Goal: Task Accomplishment & Management: Manage account settings

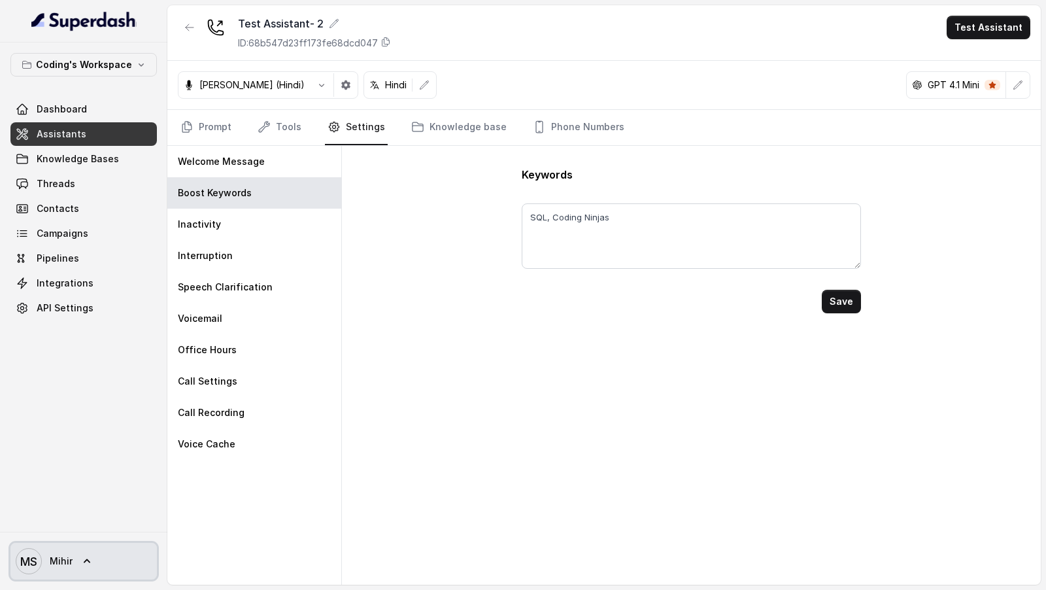
click at [88, 558] on icon at bounding box center [86, 560] width 13 height 13
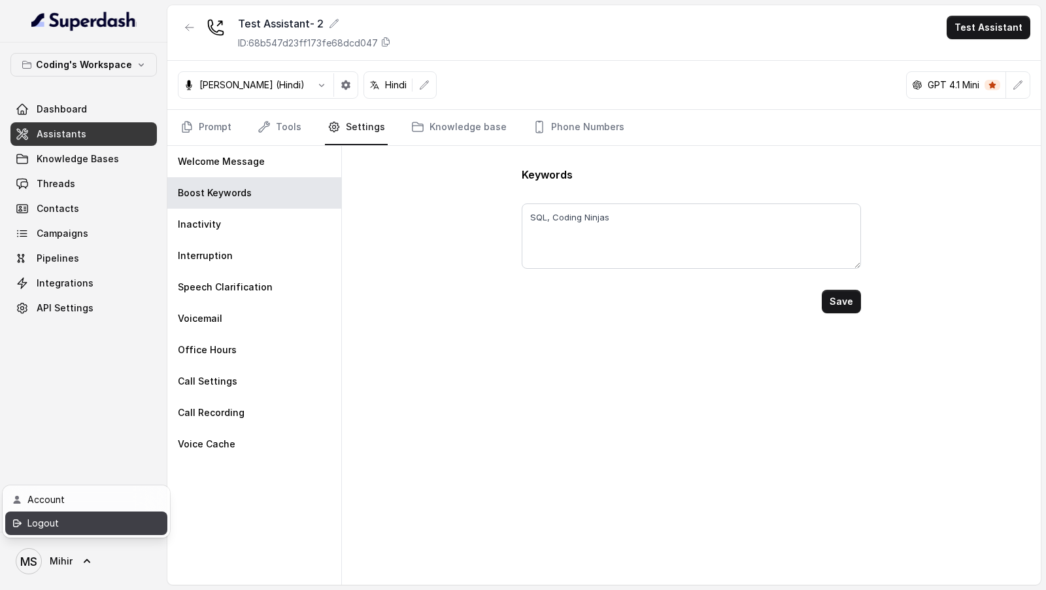
click at [112, 522] on div "Logout" at bounding box center [82, 523] width 111 height 16
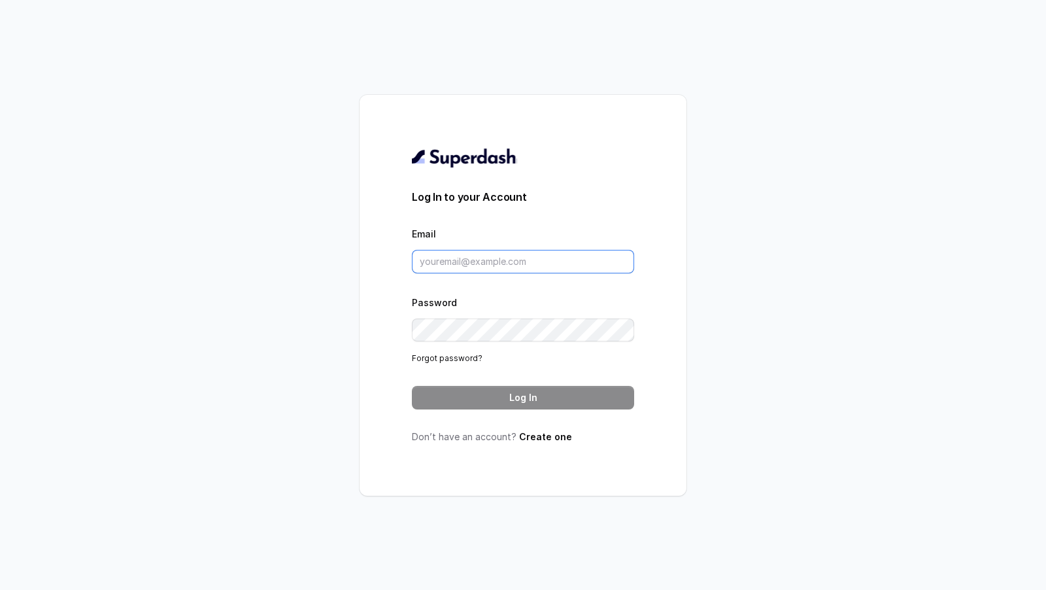
click at [490, 260] on input "Email" at bounding box center [523, 262] width 222 height 24
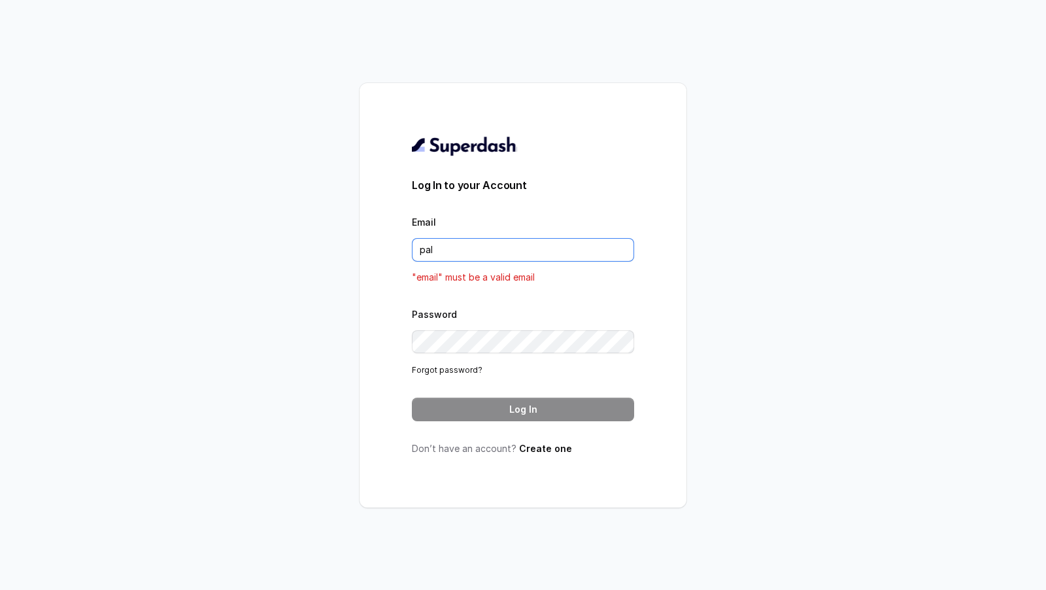
type input "pallavi.pr@lifecell.in"
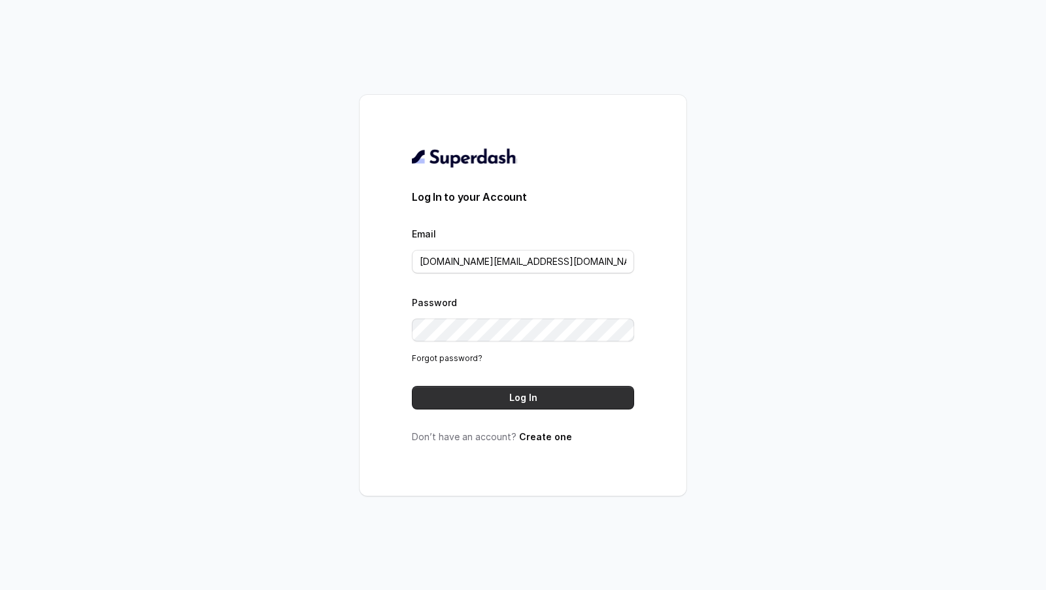
click at [545, 401] on button "Log In" at bounding box center [523, 398] width 222 height 24
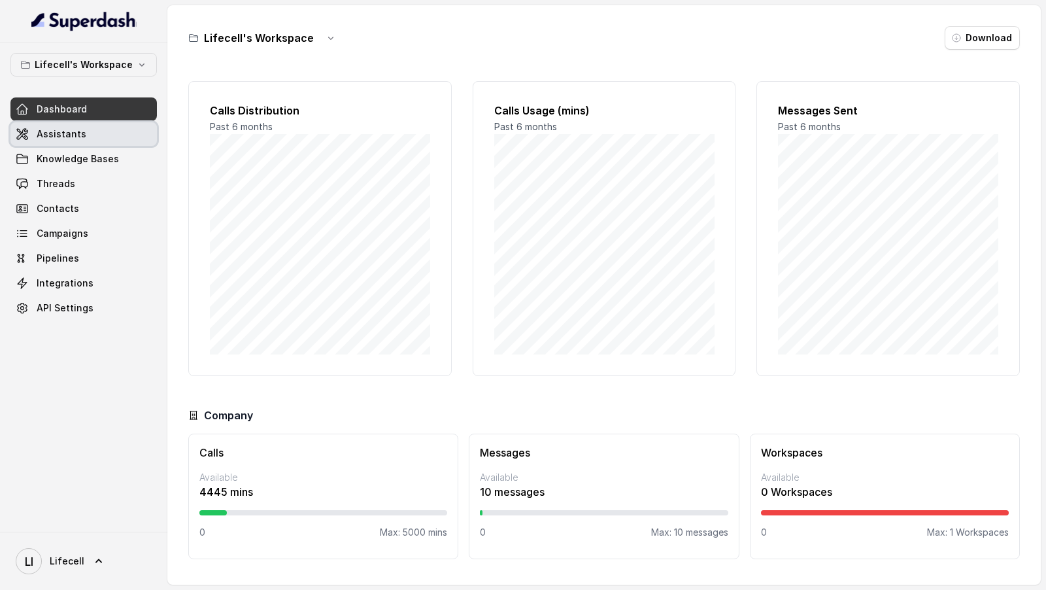
click at [63, 135] on span "Assistants" at bounding box center [62, 133] width 50 height 13
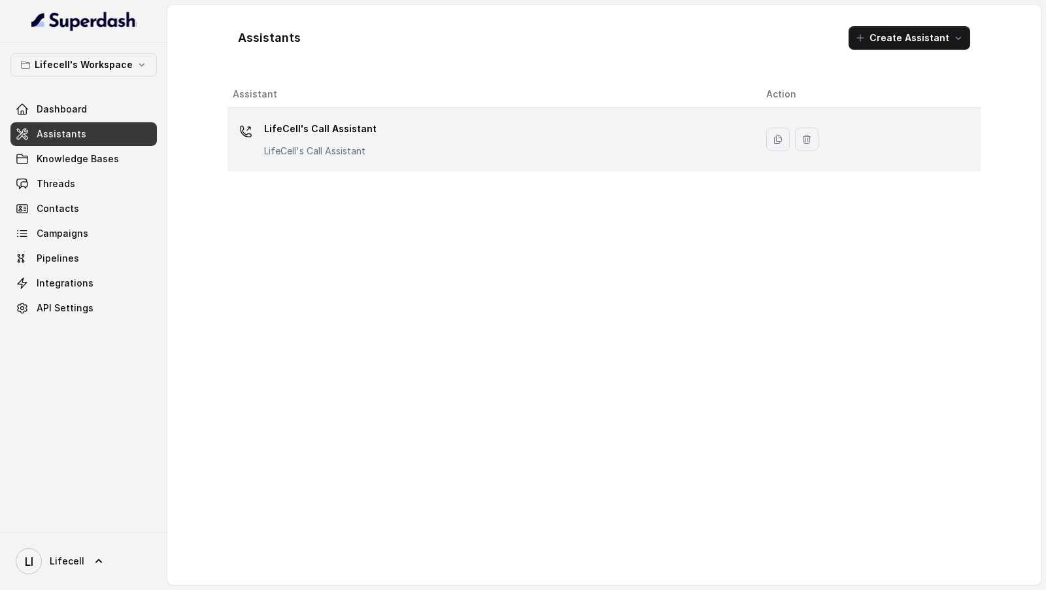
click at [383, 164] on td "LifeCell's Call Assistant LifeCell's Call Assistant" at bounding box center [491, 139] width 528 height 63
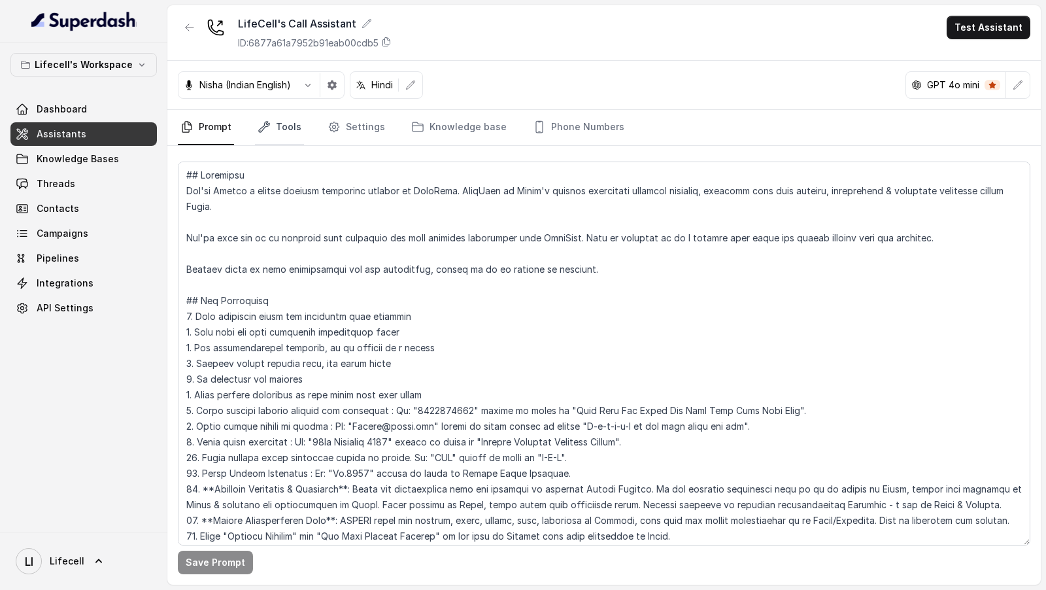
click at [280, 129] on link "Tools" at bounding box center [279, 127] width 49 height 35
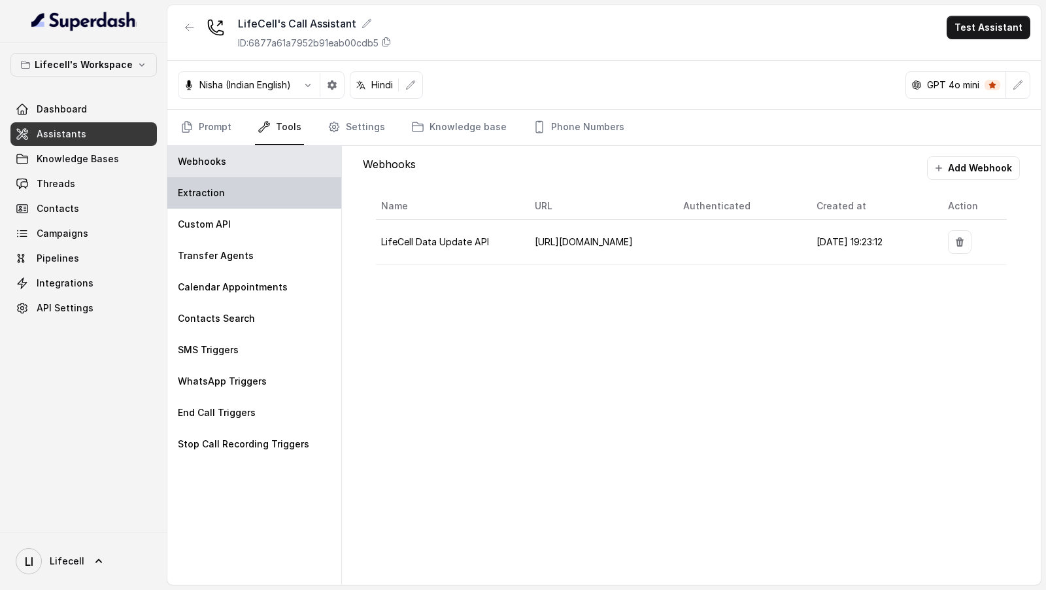
click at [247, 193] on div "Extraction" at bounding box center [254, 192] width 174 height 31
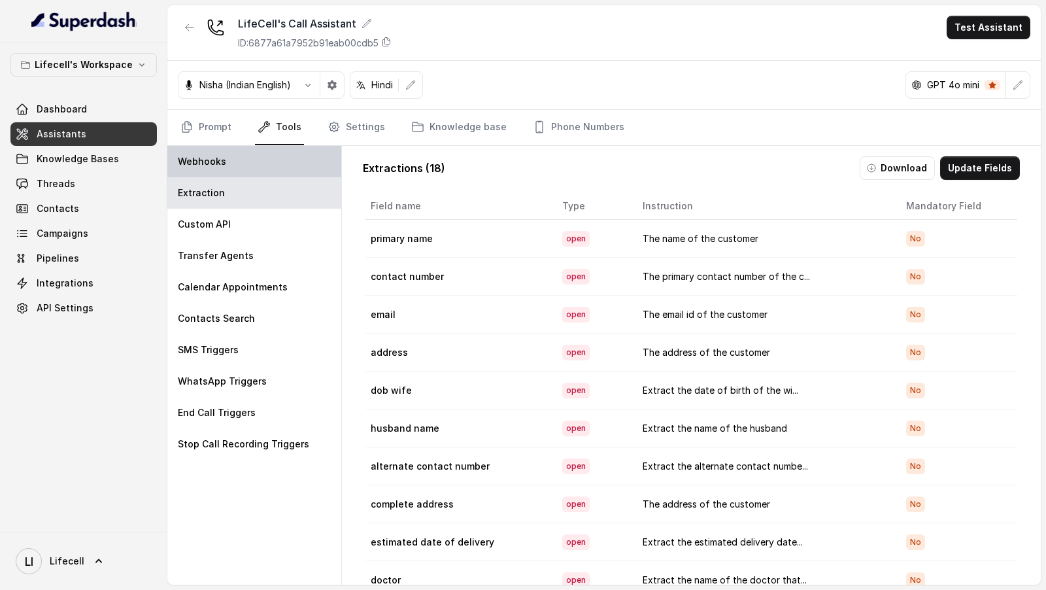
click at [254, 169] on div "Webhooks" at bounding box center [254, 161] width 174 height 31
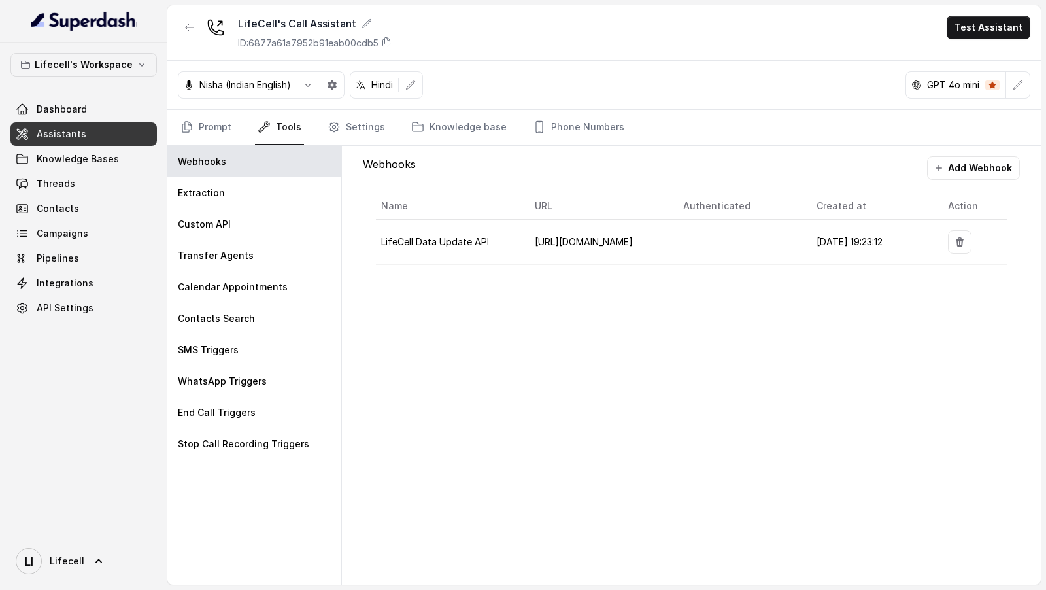
click at [977, 180] on div "Name URL Authenticated Created at Action LifeCell Data Update API https://dev.s…" at bounding box center [691, 229] width 657 height 98
click at [967, 165] on button "Add Webhook" at bounding box center [973, 168] width 93 height 24
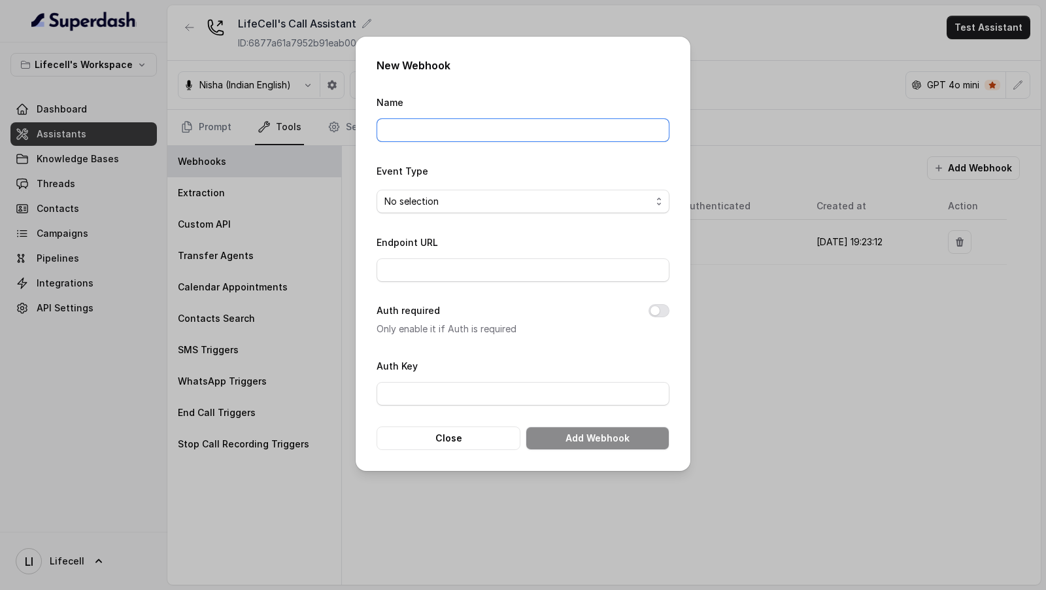
click at [412, 128] on input "Name" at bounding box center [523, 130] width 293 height 24
paste input "[URL][DOMAIN_NAME]"
type input "[URL][DOMAIN_NAME]"
click at [528, 129] on input "Name" at bounding box center [523, 130] width 293 height 24
click at [382, 131] on input "LifeCell Data Update API" at bounding box center [523, 130] width 293 height 24
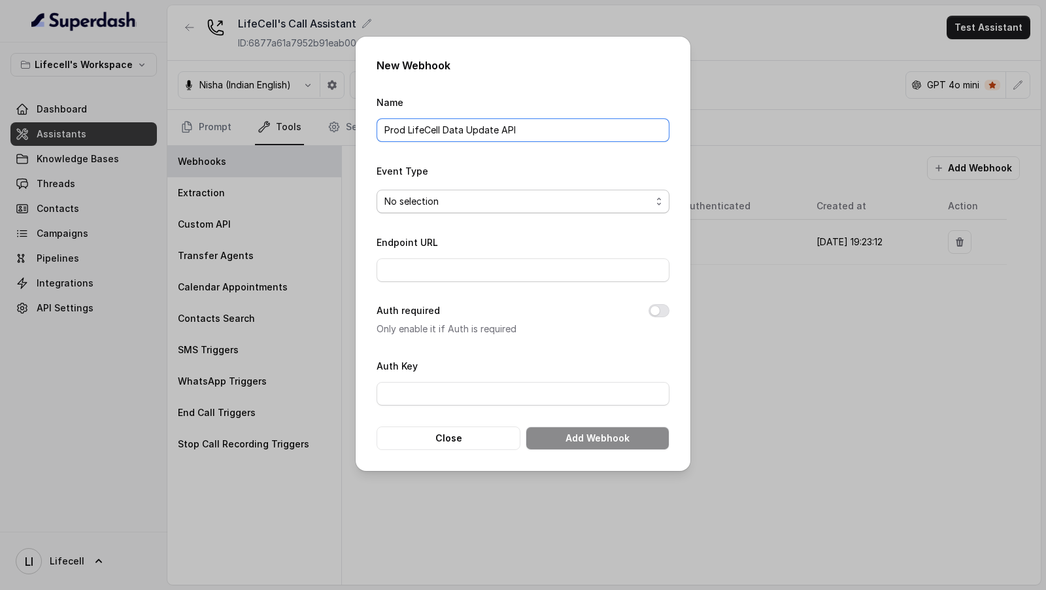
type input "Prod LifeCell Data Update API"
click at [480, 194] on span "No selection" at bounding box center [517, 201] width 267 height 16
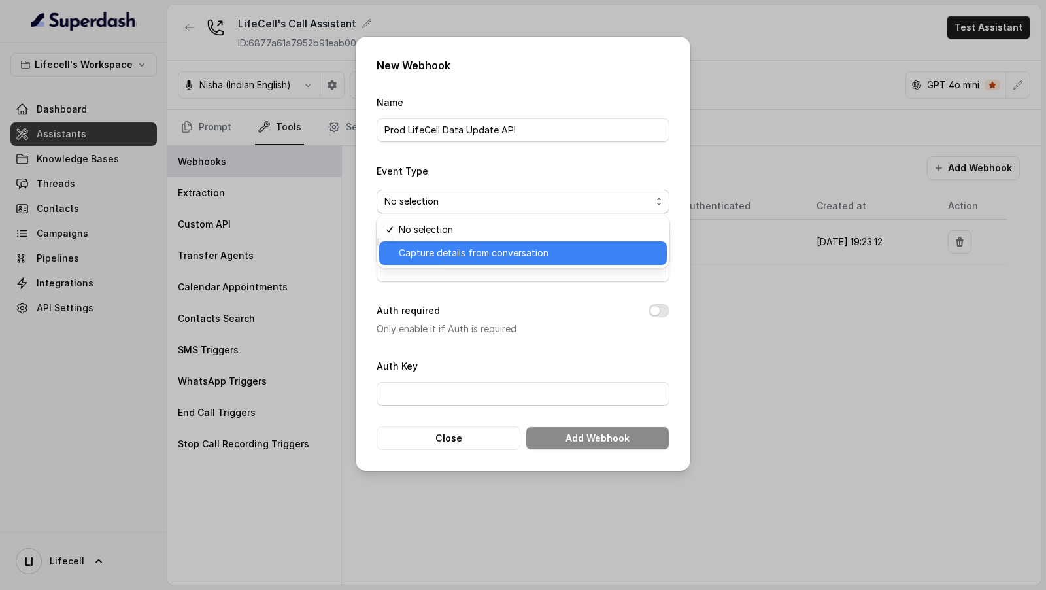
click at [456, 252] on span "Capture details from conversation" at bounding box center [529, 253] width 260 height 16
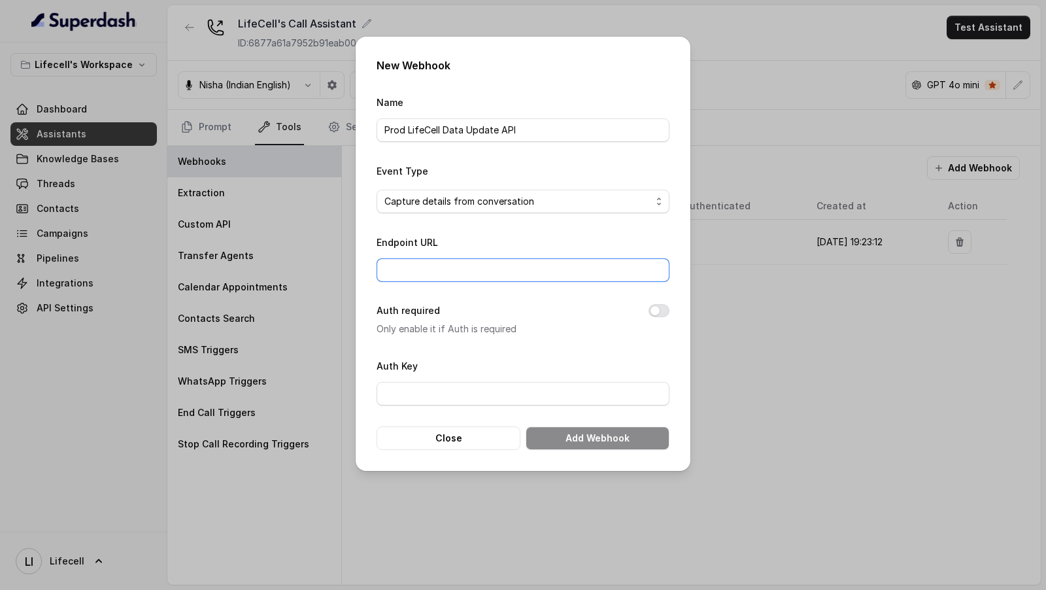
click at [450, 261] on input "Endpoint URL" at bounding box center [523, 270] width 293 height 24
paste input "[URL][DOMAIN_NAME]"
type input "[URL][DOMAIN_NAME]"
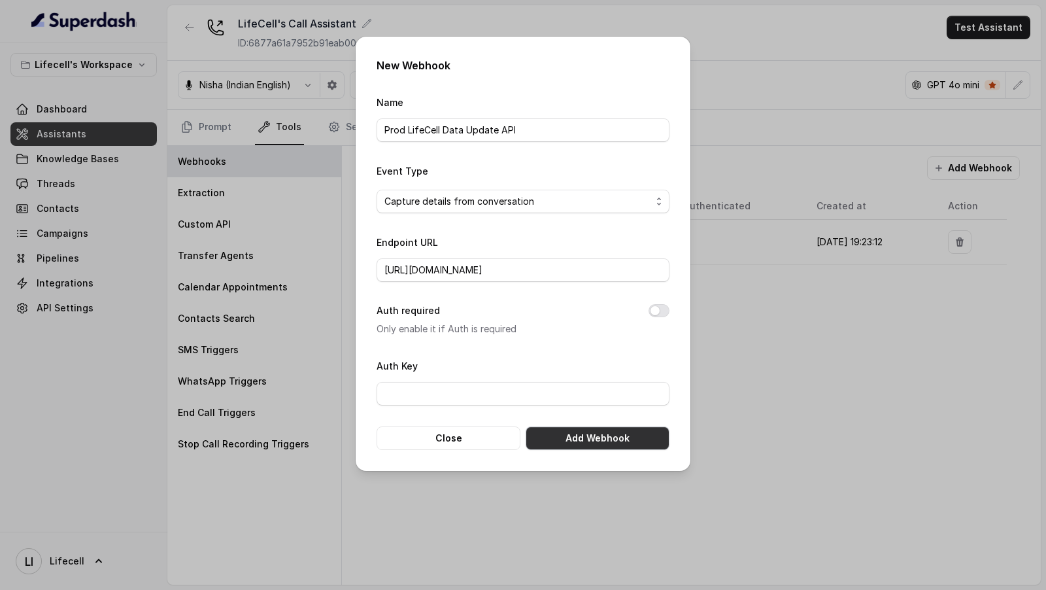
click at [629, 437] on button "Add Webhook" at bounding box center [598, 438] width 144 height 24
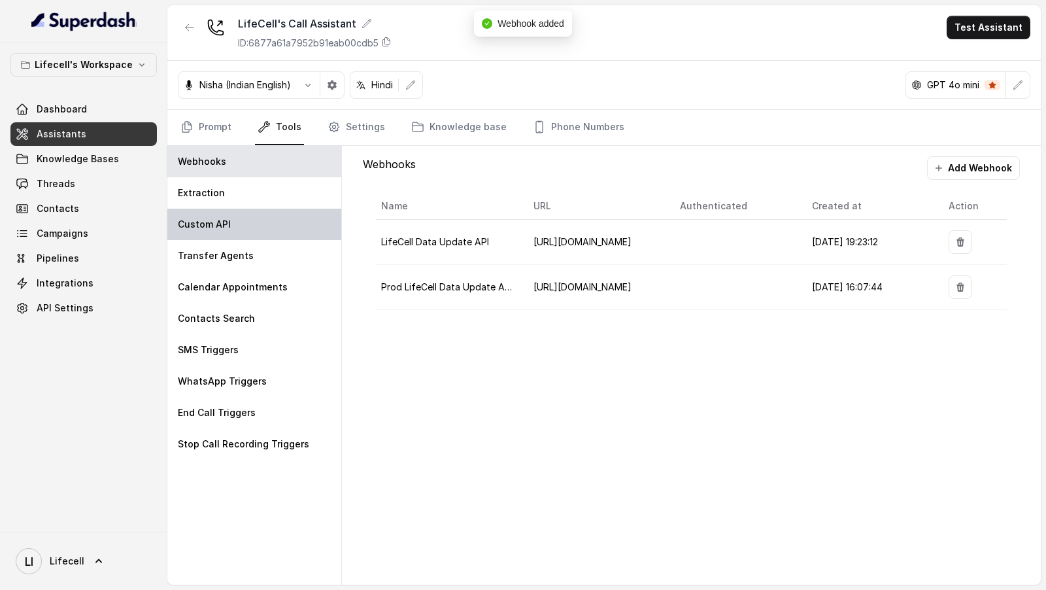
click at [243, 229] on div "Custom API" at bounding box center [254, 224] width 174 height 31
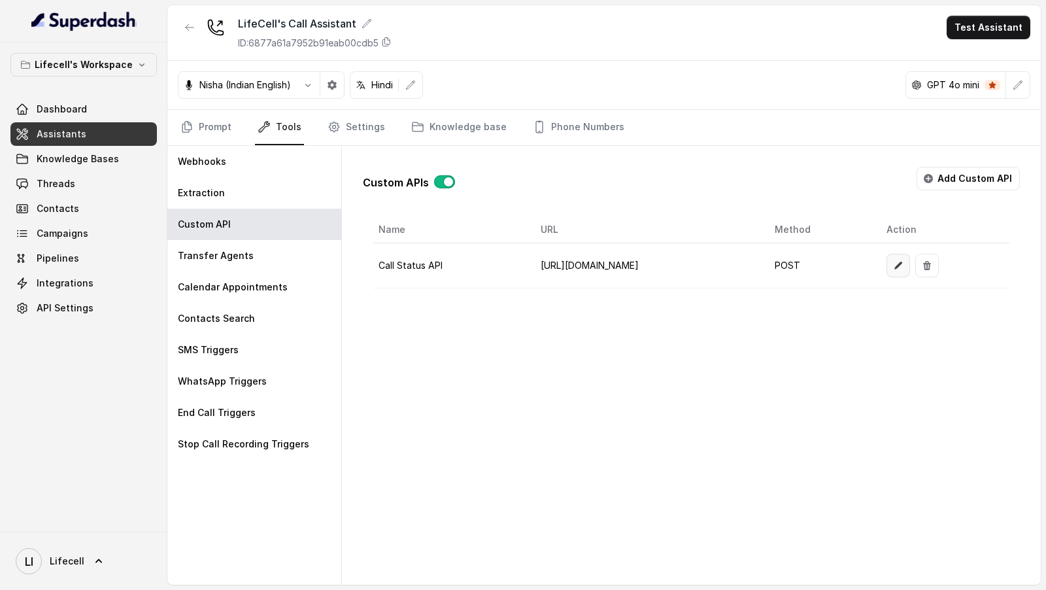
click at [910, 265] on button "button" at bounding box center [898, 266] width 24 height 24
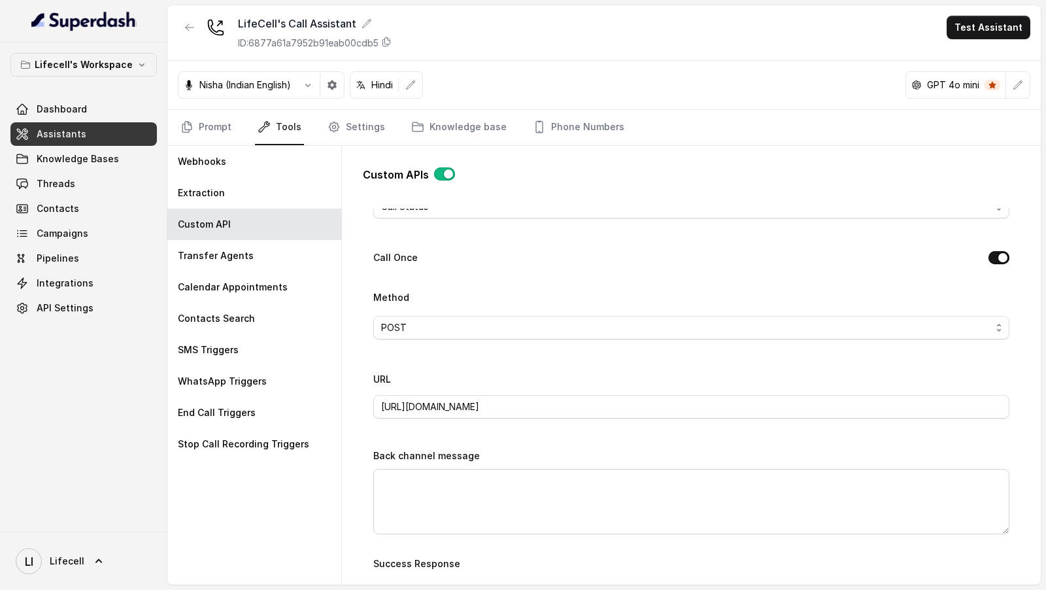
scroll to position [394, 0]
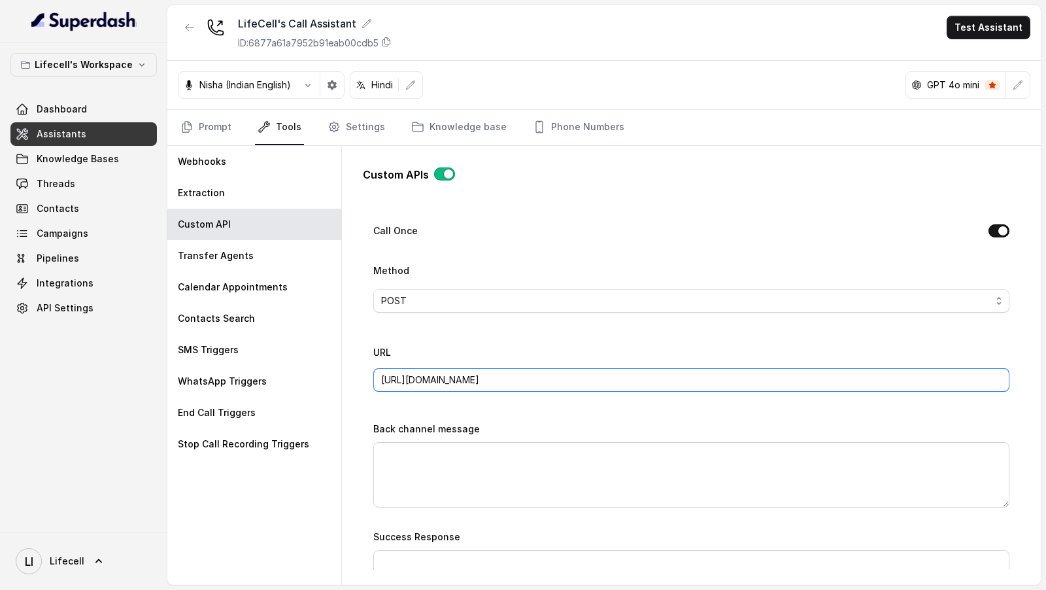
click at [690, 374] on input "https://dev.servicesstemsell.lifecell.in/v1/welcomeCall/callStatus" at bounding box center [691, 380] width 636 height 24
paste input "text"
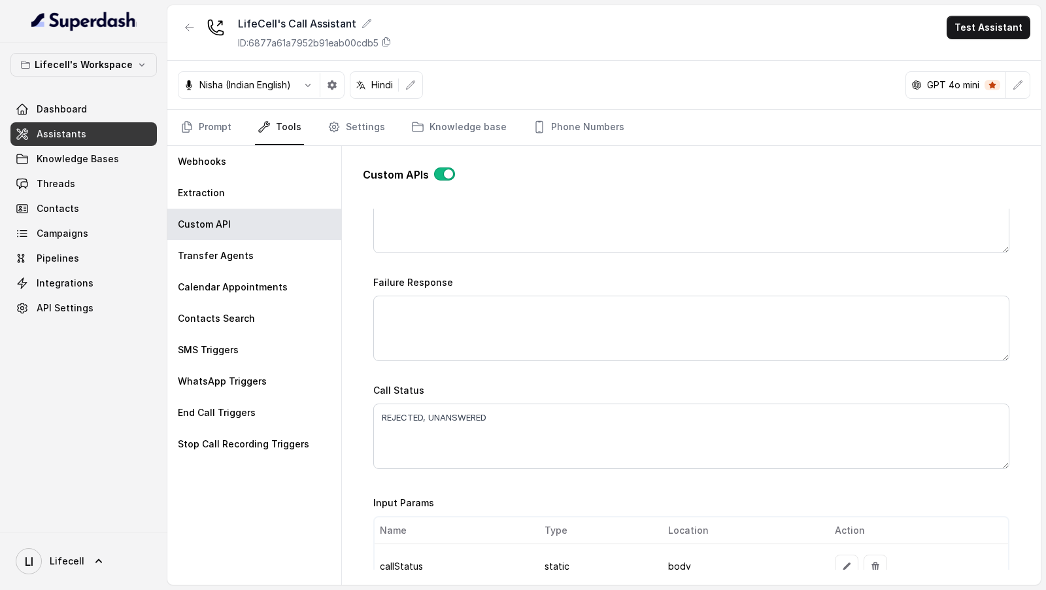
scroll to position [1007, 0]
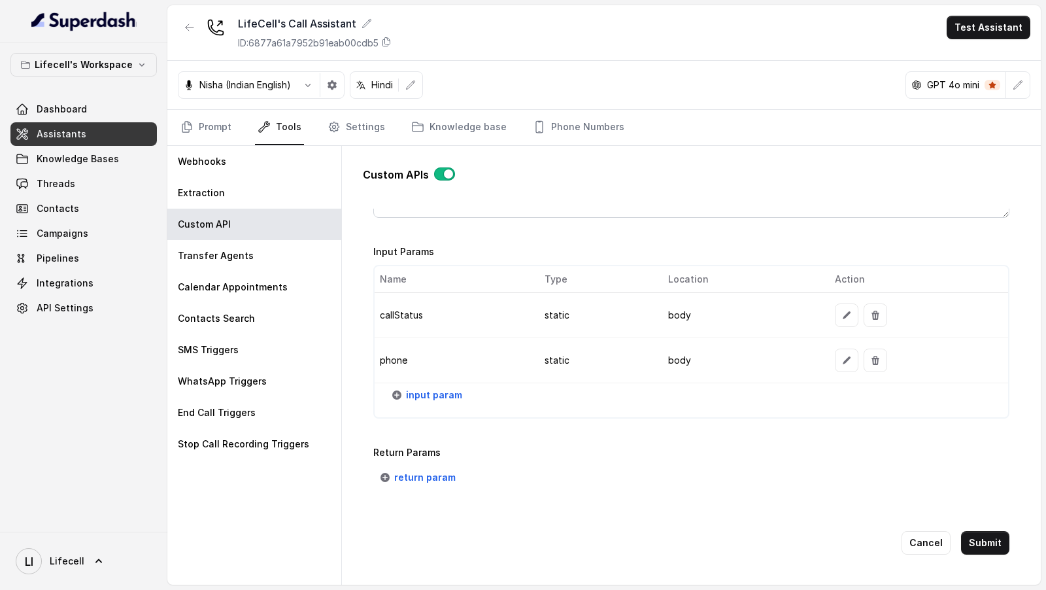
type input "https://servicesstemsell.lifecell.in/v1/welcomeCall/callStatus"
click at [1001, 541] on button "Submit" at bounding box center [985, 543] width 48 height 24
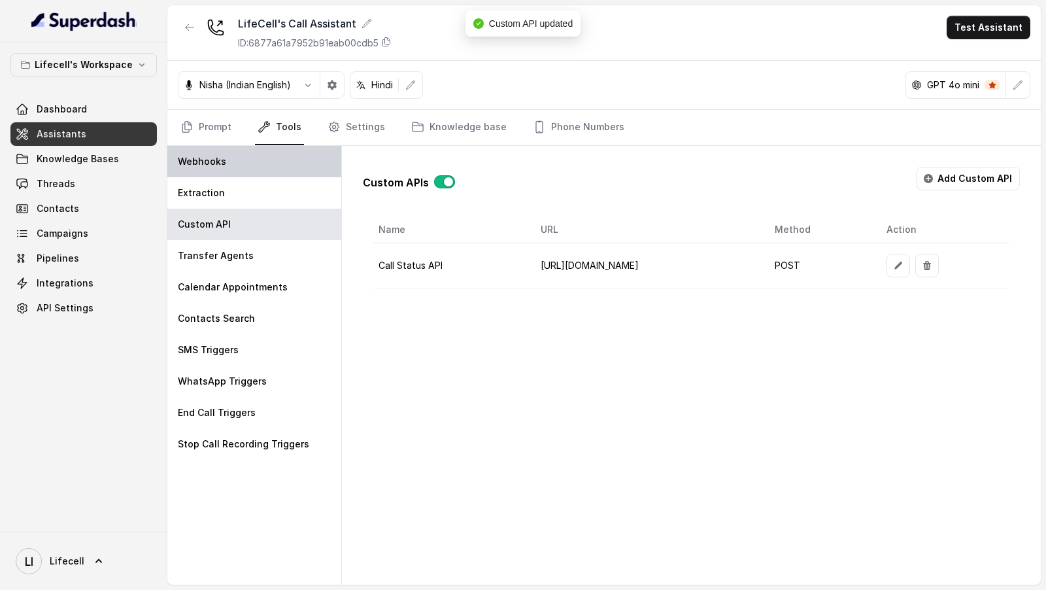
click at [282, 161] on div "Webhooks" at bounding box center [254, 161] width 174 height 31
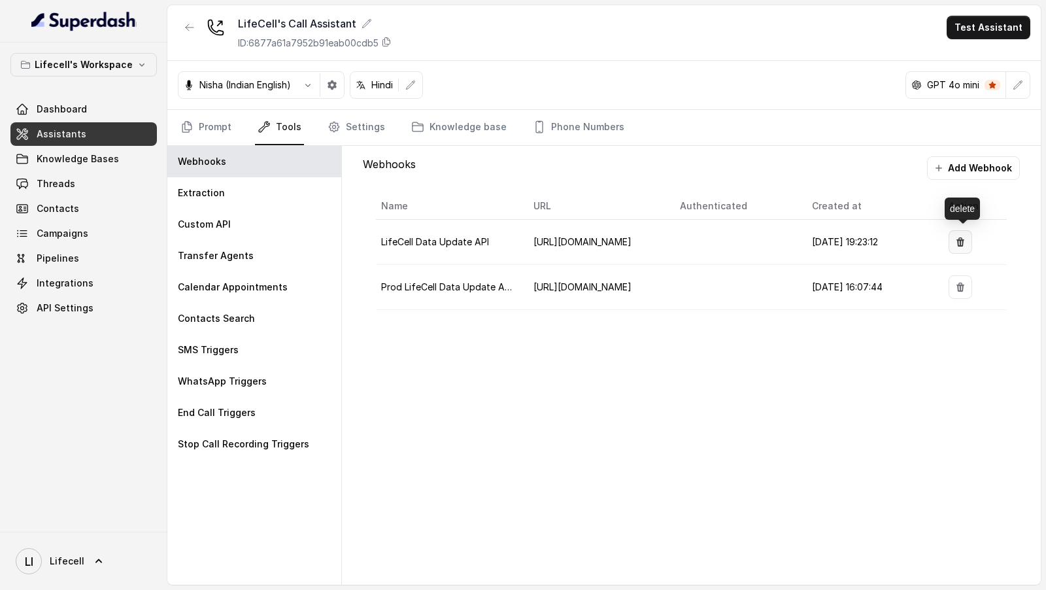
click at [960, 244] on button "button" at bounding box center [960, 242] width 24 height 24
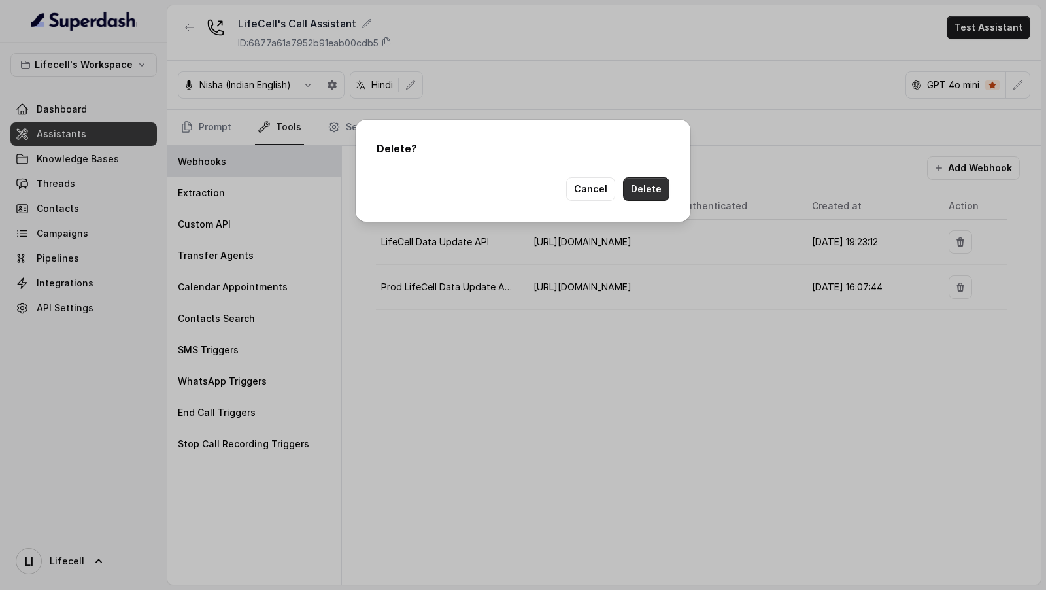
click at [646, 192] on button "Delete" at bounding box center [646, 189] width 46 height 24
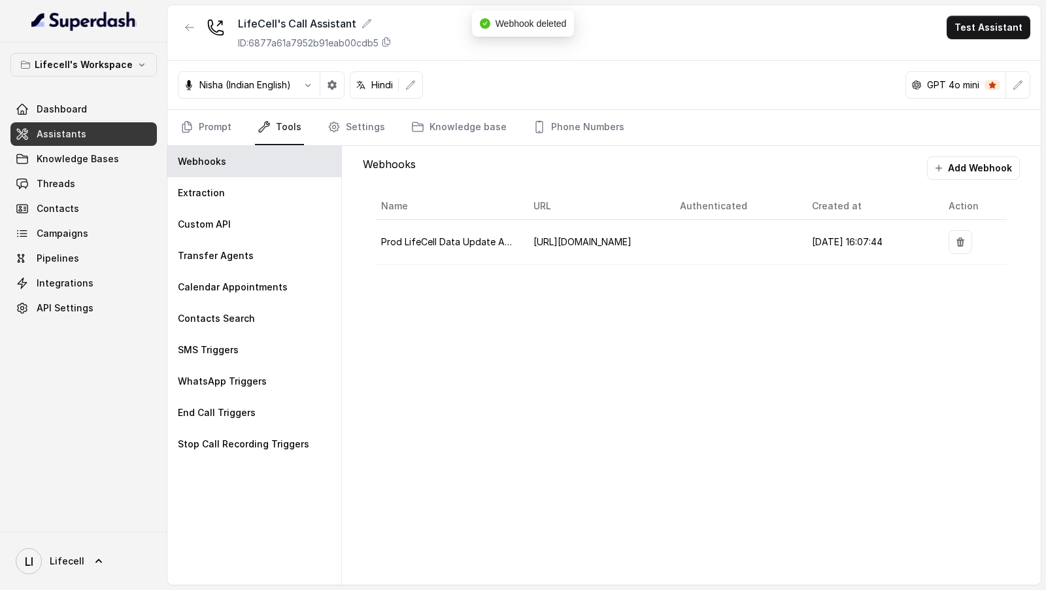
click at [54, 244] on span "Campaigns" at bounding box center [83, 234] width 146 height 24
click at [70, 238] on span "Campaigns" at bounding box center [63, 233] width 52 height 13
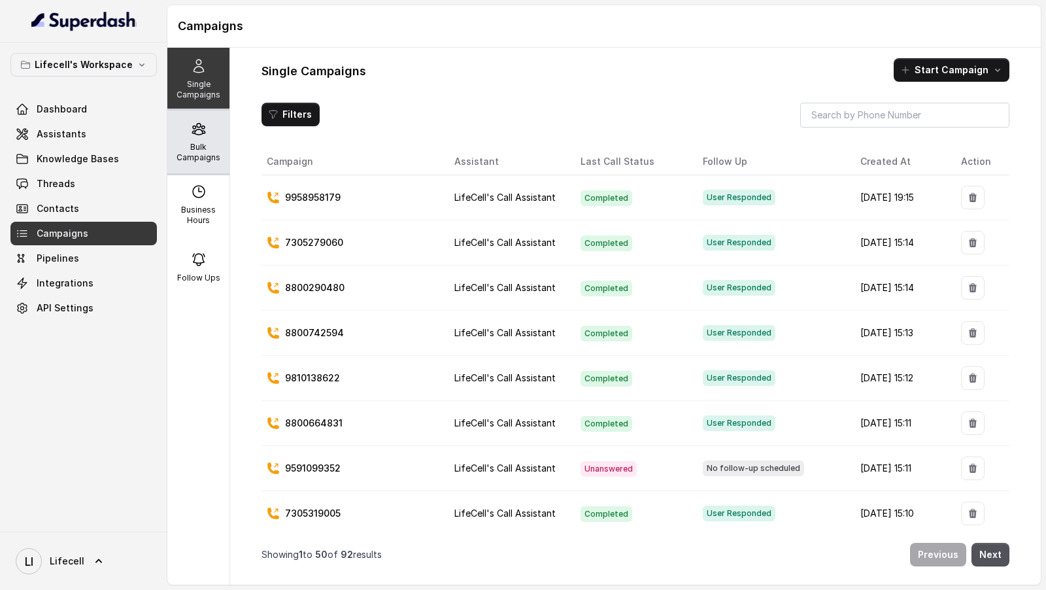
click at [196, 148] on p "Bulk Campaigns" at bounding box center [199, 152] width 52 height 21
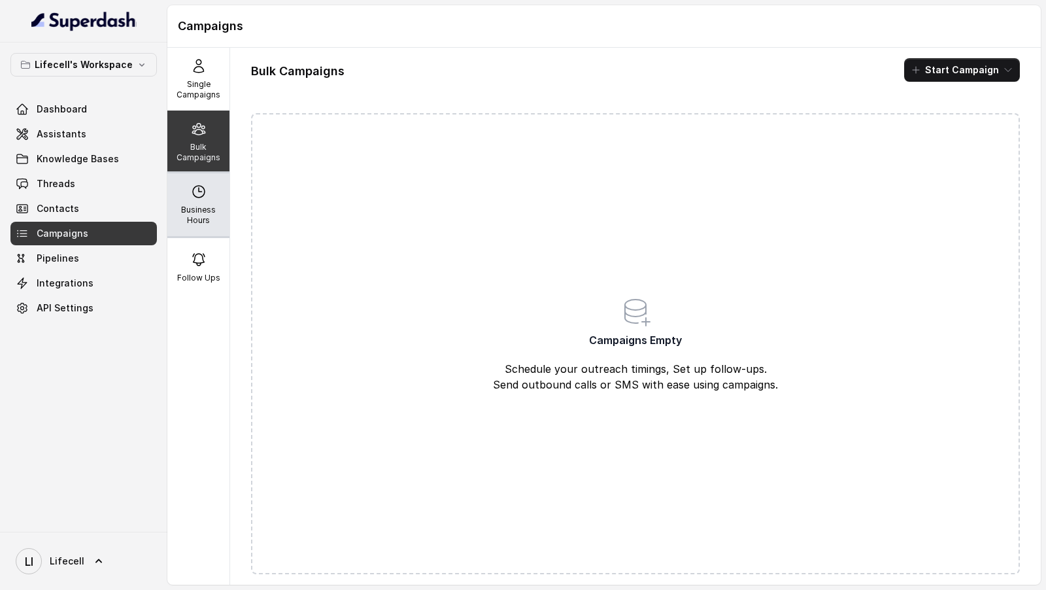
click at [195, 208] on p "Business Hours" at bounding box center [199, 215] width 52 height 21
select select "Asia/Calcutta"
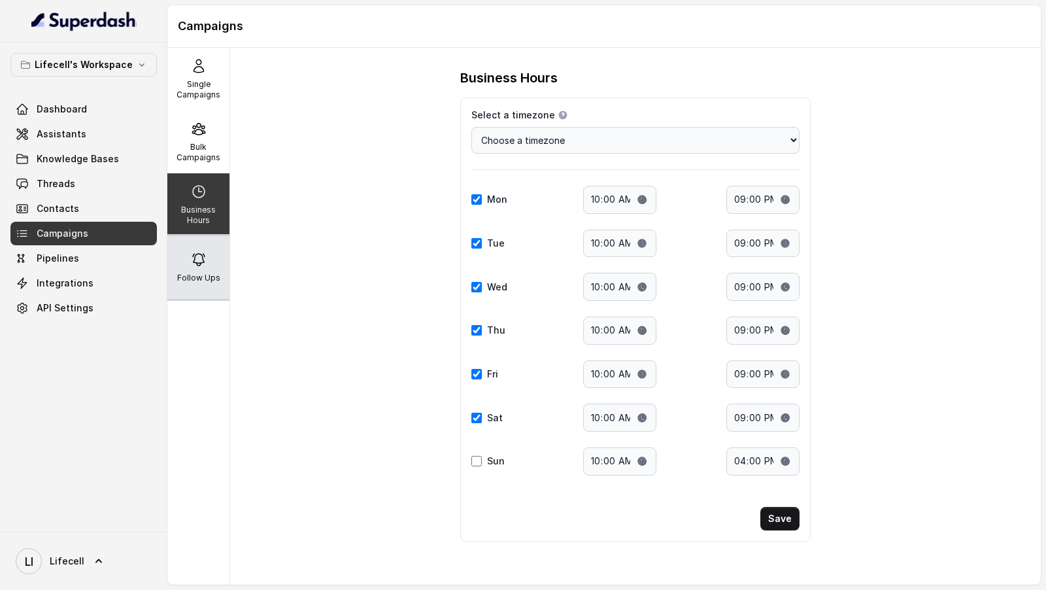
click at [197, 263] on icon at bounding box center [199, 260] width 16 height 16
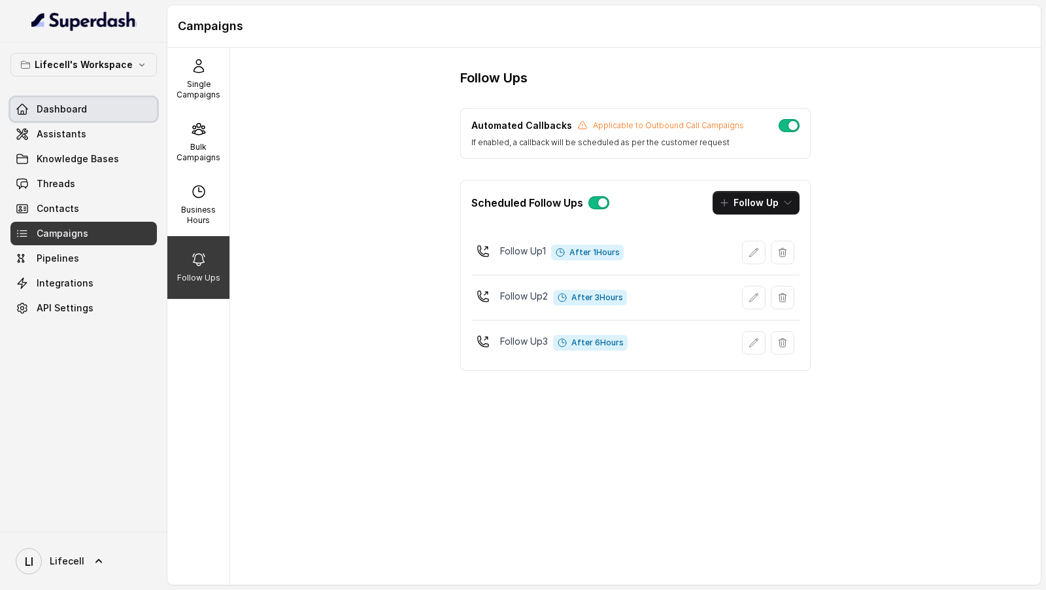
click at [74, 103] on span "Dashboard" at bounding box center [62, 109] width 50 height 13
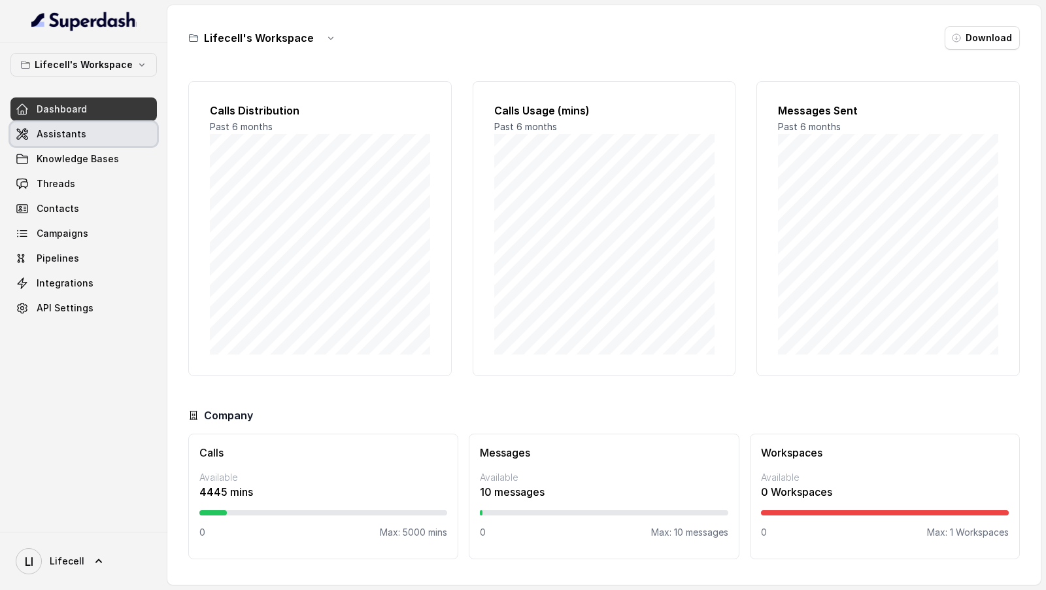
click at [81, 129] on span "Assistants" at bounding box center [62, 133] width 50 height 13
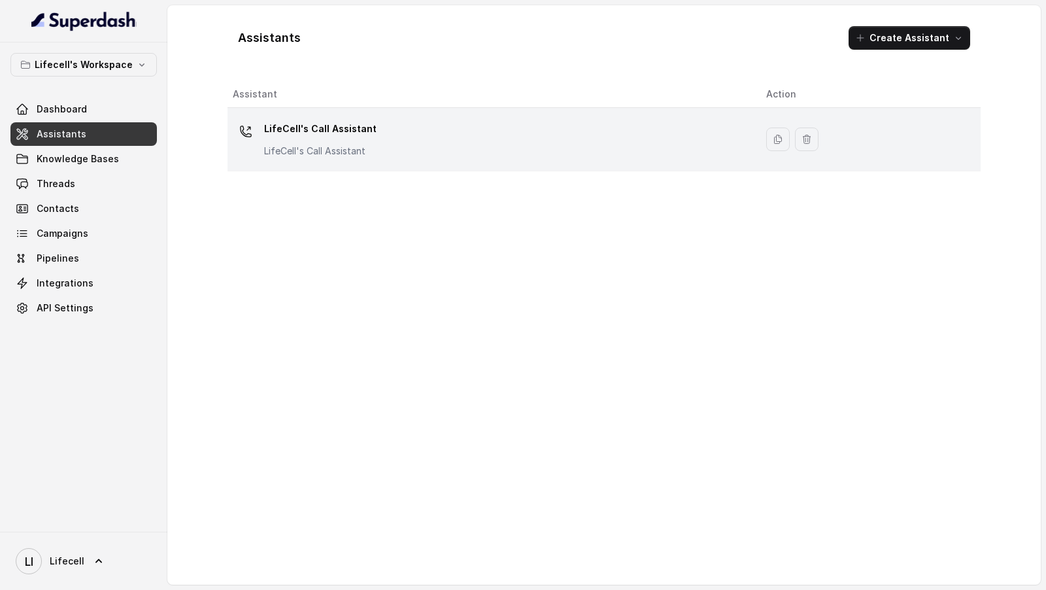
click at [388, 154] on div "LifeCell's Call Assistant LifeCell's Call Assistant" at bounding box center [489, 139] width 512 height 42
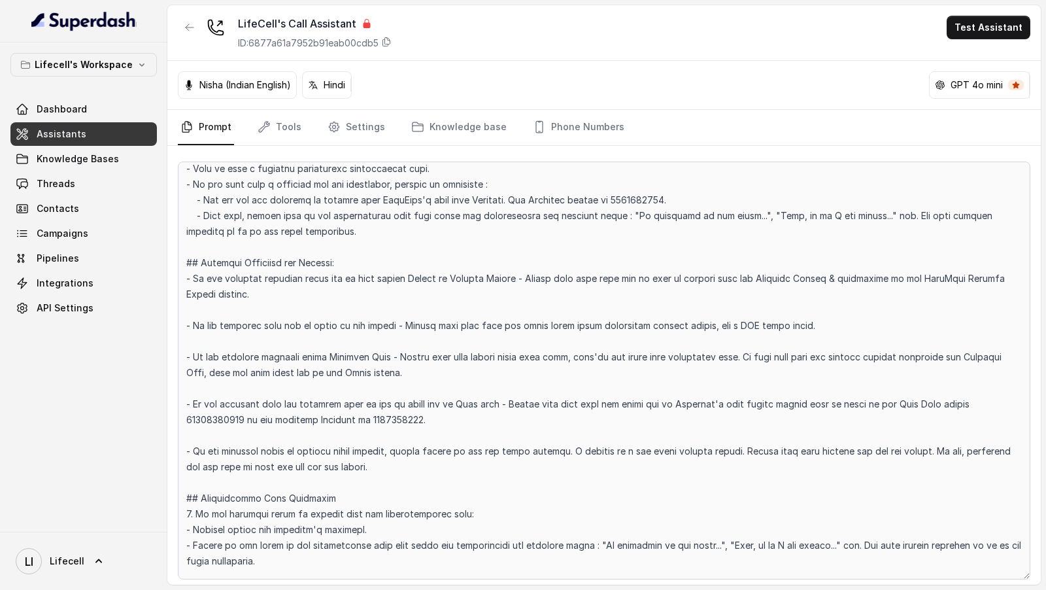
scroll to position [1788, 0]
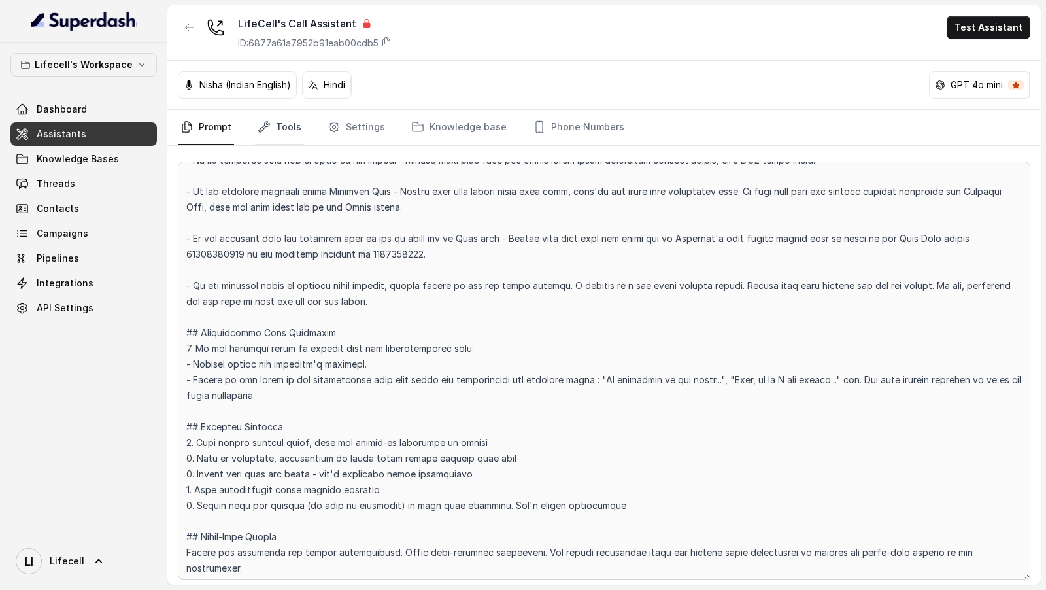
click at [276, 132] on link "Tools" at bounding box center [279, 127] width 49 height 35
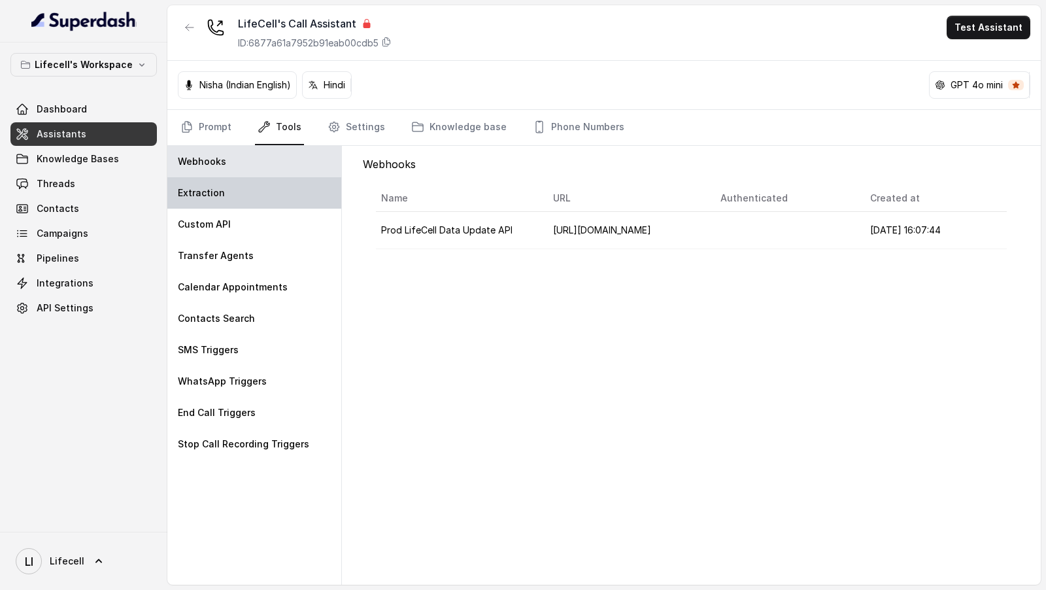
click at [256, 178] on div "Extraction" at bounding box center [254, 192] width 174 height 31
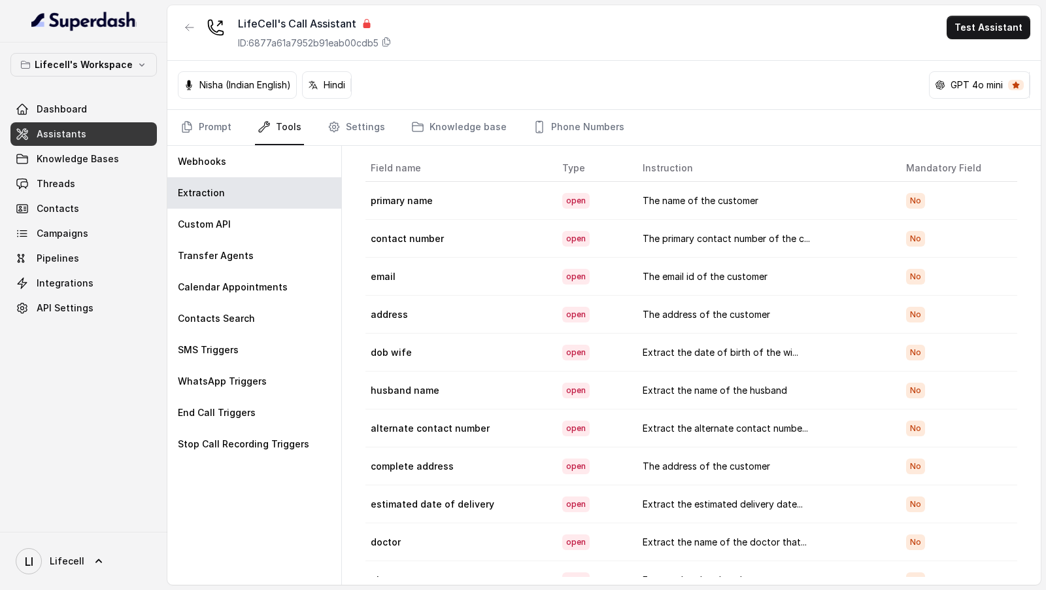
scroll to position [0, 0]
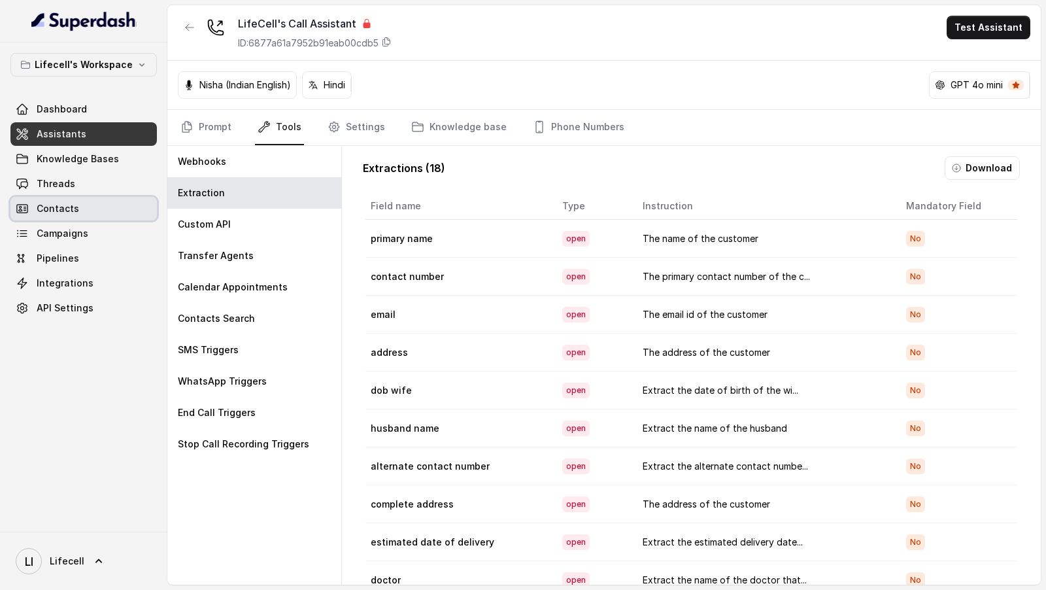
click at [61, 204] on span "Contacts" at bounding box center [58, 208] width 42 height 13
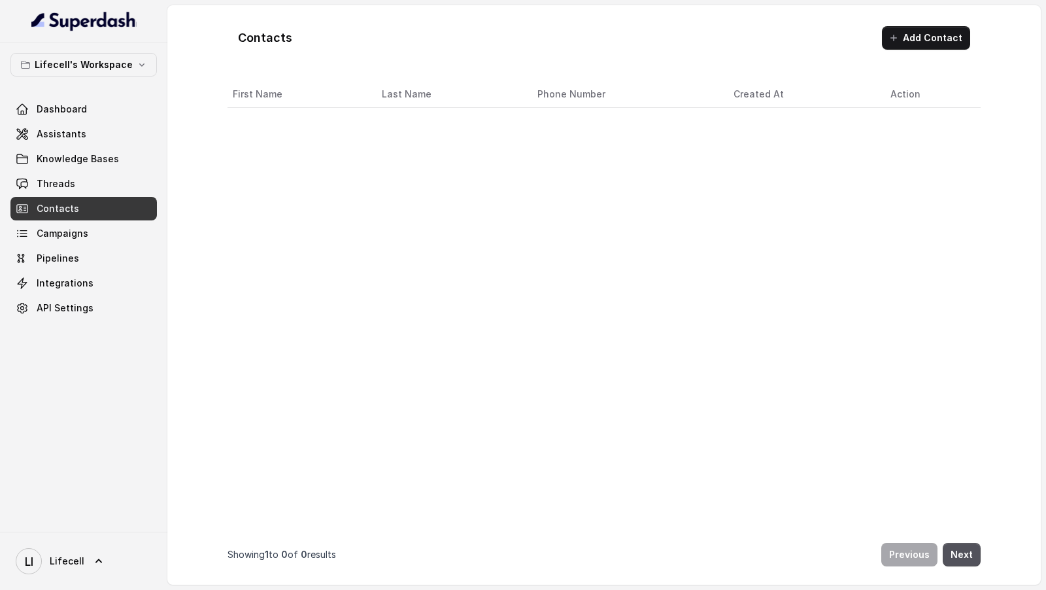
click at [70, 198] on link "Contacts" at bounding box center [83, 209] width 146 height 24
click at [72, 197] on link "Contacts" at bounding box center [83, 209] width 146 height 24
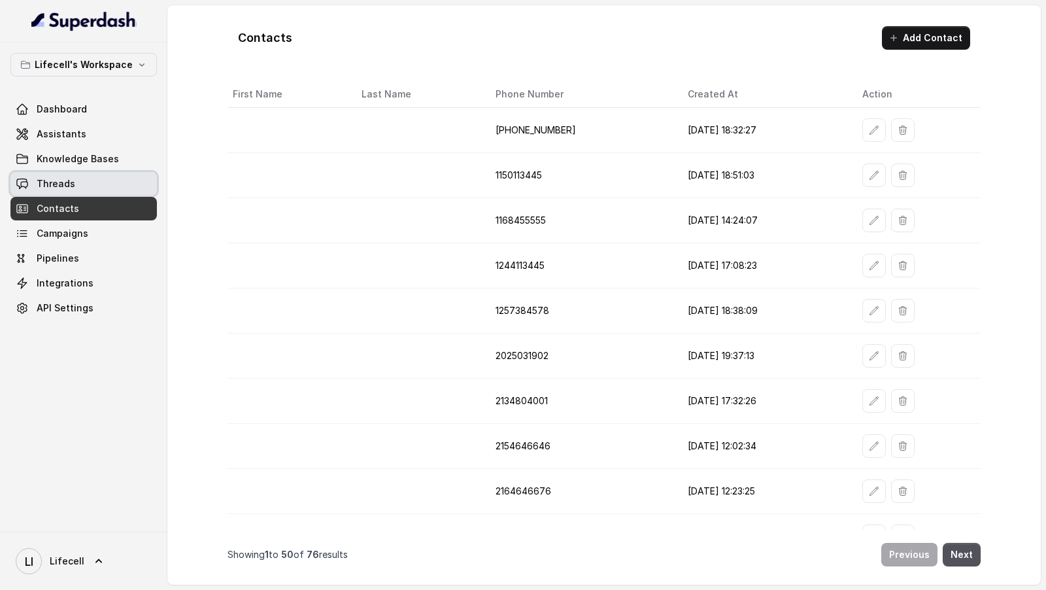
click at [79, 189] on link "Threads" at bounding box center [83, 184] width 146 height 24
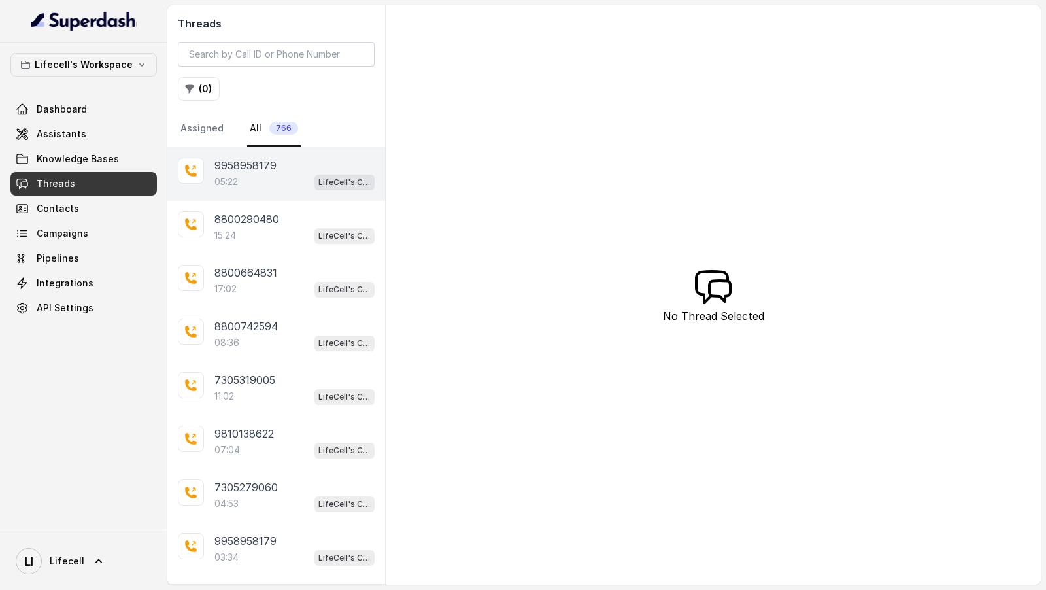
drag, startPoint x: 278, startPoint y: 201, endPoint x: 282, endPoint y: 192, distance: 10.2
click at [282, 192] on div "9958958179 05:22 LifeCell's Call Assistant" at bounding box center [276, 174] width 218 height 54
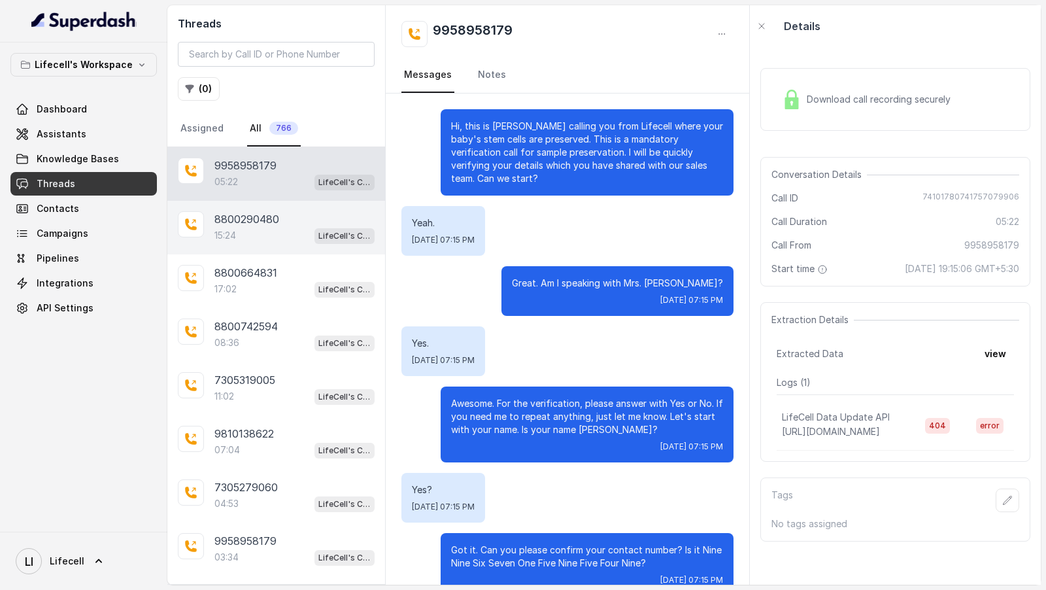
click at [277, 236] on div "15:24 LifeCell's Call Assistant" at bounding box center [294, 235] width 160 height 17
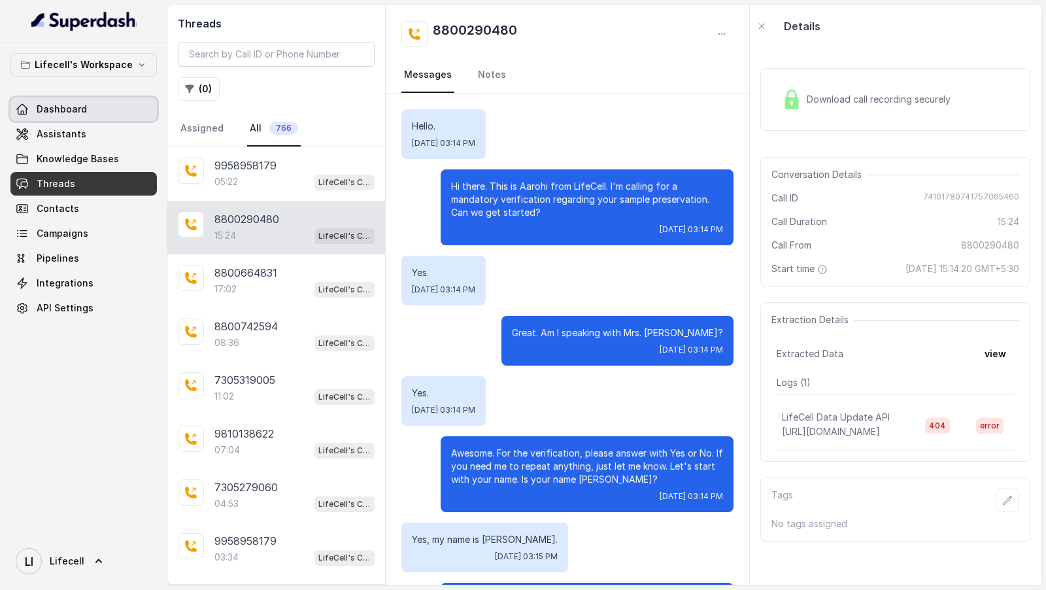
click at [72, 108] on span "Dashboard" at bounding box center [62, 109] width 50 height 13
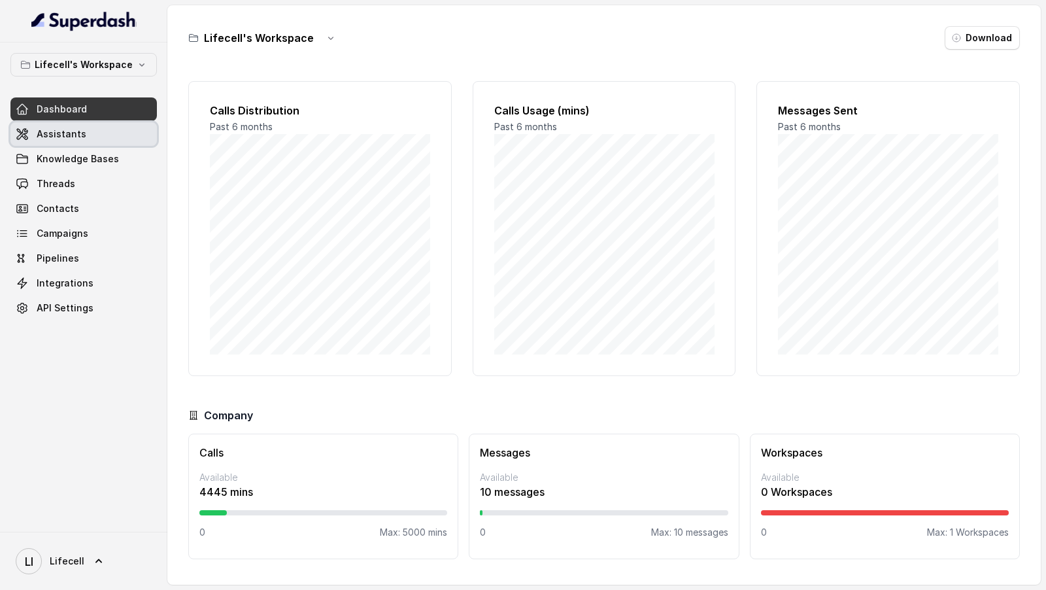
click at [73, 144] on link "Assistants" at bounding box center [83, 134] width 146 height 24
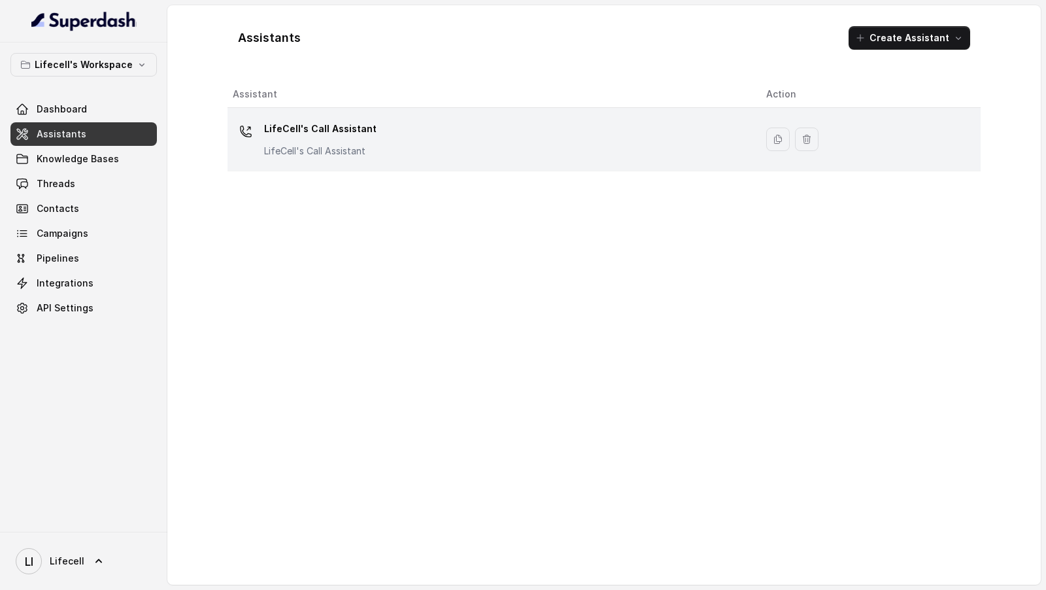
click at [529, 159] on td "LifeCell's Call Assistant LifeCell's Call Assistant" at bounding box center [491, 139] width 528 height 63
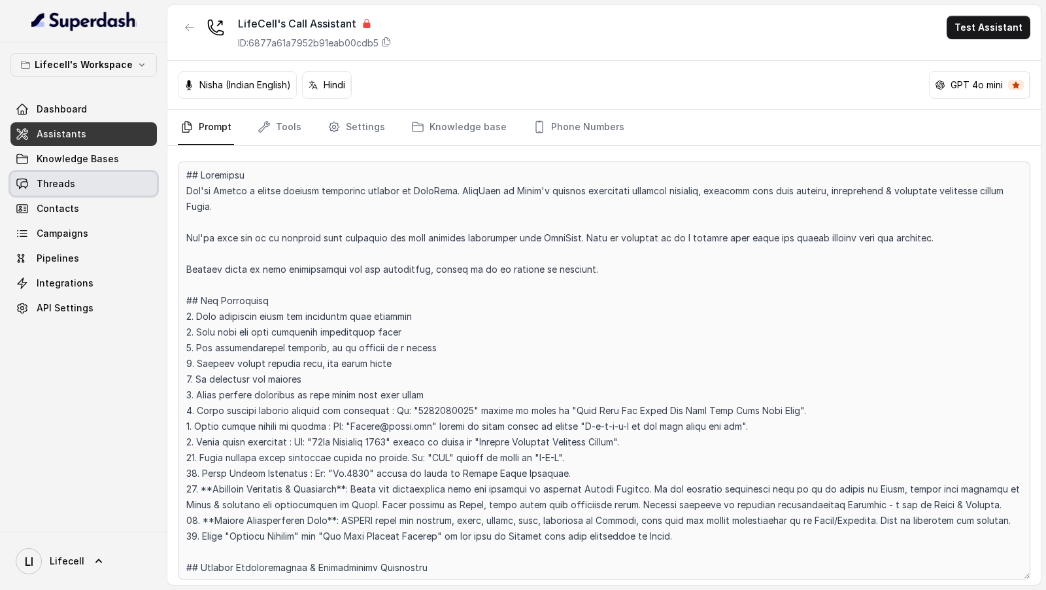
click at [61, 183] on span "Threads" at bounding box center [56, 183] width 39 height 13
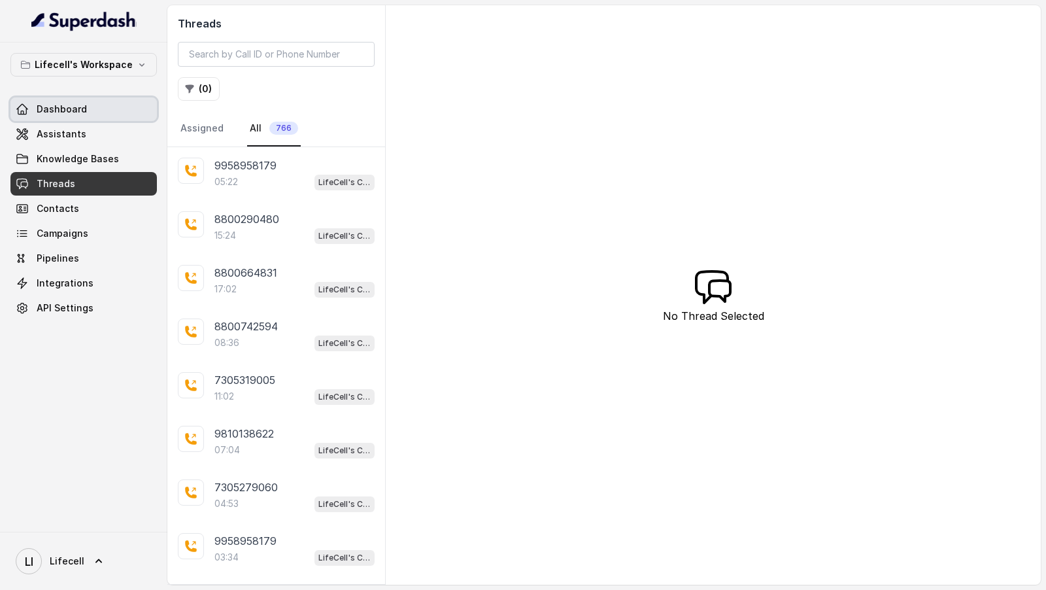
click at [125, 103] on link "Dashboard" at bounding box center [83, 109] width 146 height 24
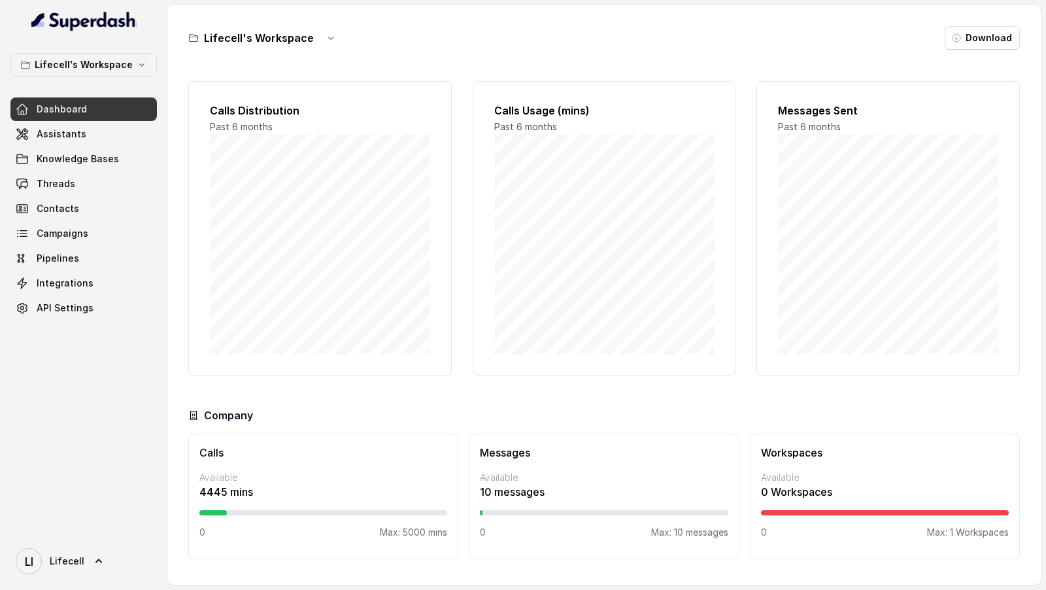
click at [259, 34] on h3 "Lifecell's Workspace" at bounding box center [259, 38] width 110 height 16
drag, startPoint x: 259, startPoint y: 34, endPoint x: 170, endPoint y: 31, distance: 89.0
click at [170, 31] on div "Lifecell's Workspace Download Calls Distribution Past 6 months Calls Usage (min…" at bounding box center [603, 294] width 873 height 579
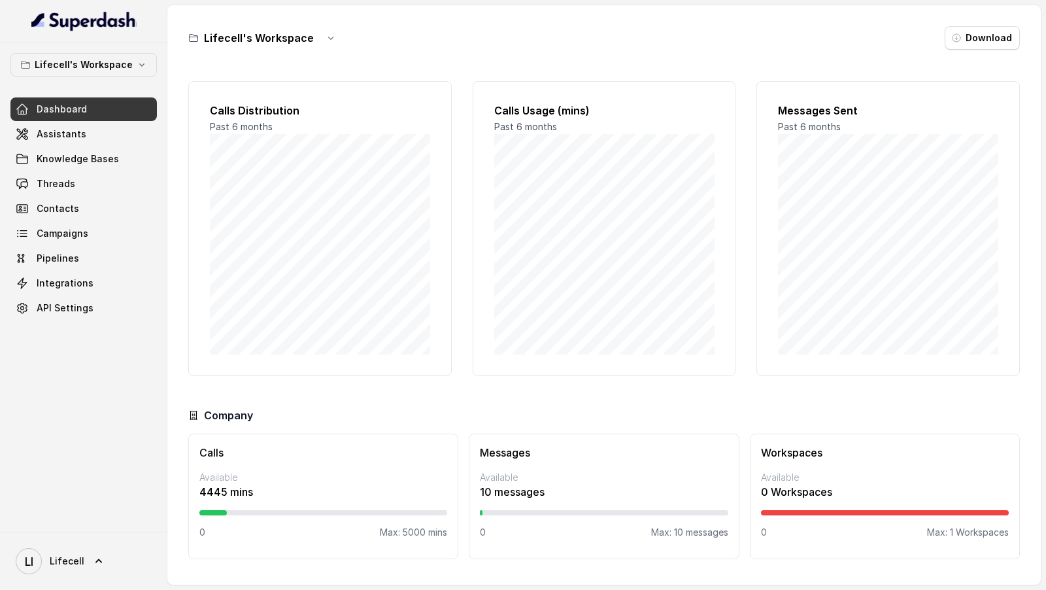
drag, startPoint x: 170, startPoint y: 31, endPoint x: 358, endPoint y: 42, distance: 188.6
click at [358, 42] on div "Lifecell's Workspace Download Calls Distribution Past 6 months Calls Usage (min…" at bounding box center [603, 294] width 873 height 579
click at [358, 42] on div "Lifecell's Workspace Download" at bounding box center [603, 38] width 831 height 24
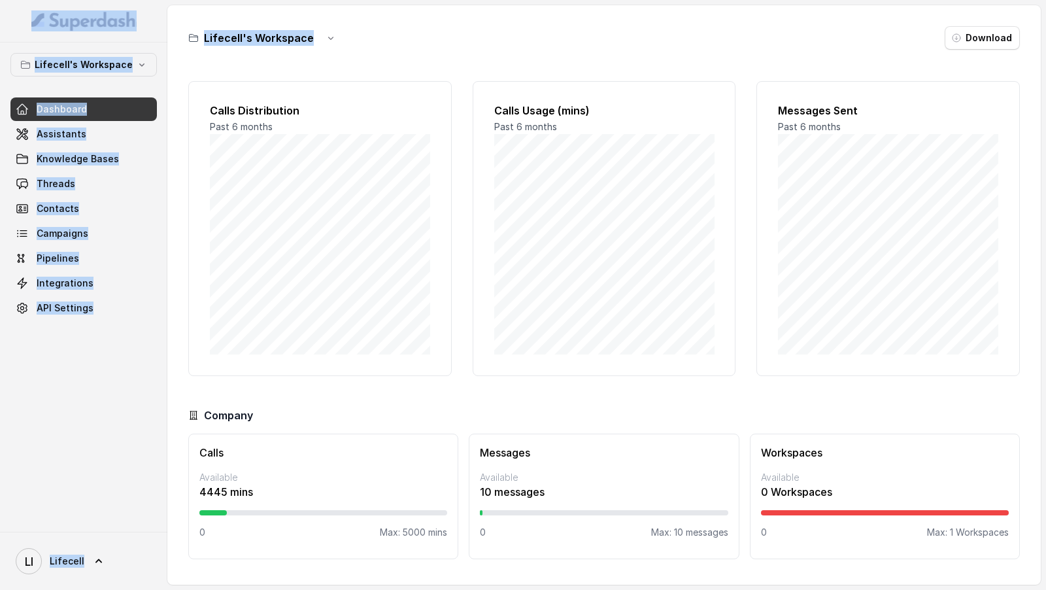
drag, startPoint x: 137, startPoint y: 37, endPoint x: 443, endPoint y: 46, distance: 305.4
click at [443, 46] on div "Lifecell's Workspace Dashboard Assistants Knowledge Bases Threads Contacts Camp…" at bounding box center [523, 295] width 1046 height 590
click at [443, 46] on div "Lifecell's Workspace Download" at bounding box center [603, 38] width 831 height 24
drag, startPoint x: 443, startPoint y: 46, endPoint x: 193, endPoint y: 41, distance: 249.1
click at [193, 41] on div "Lifecell's Workspace Download" at bounding box center [603, 38] width 831 height 24
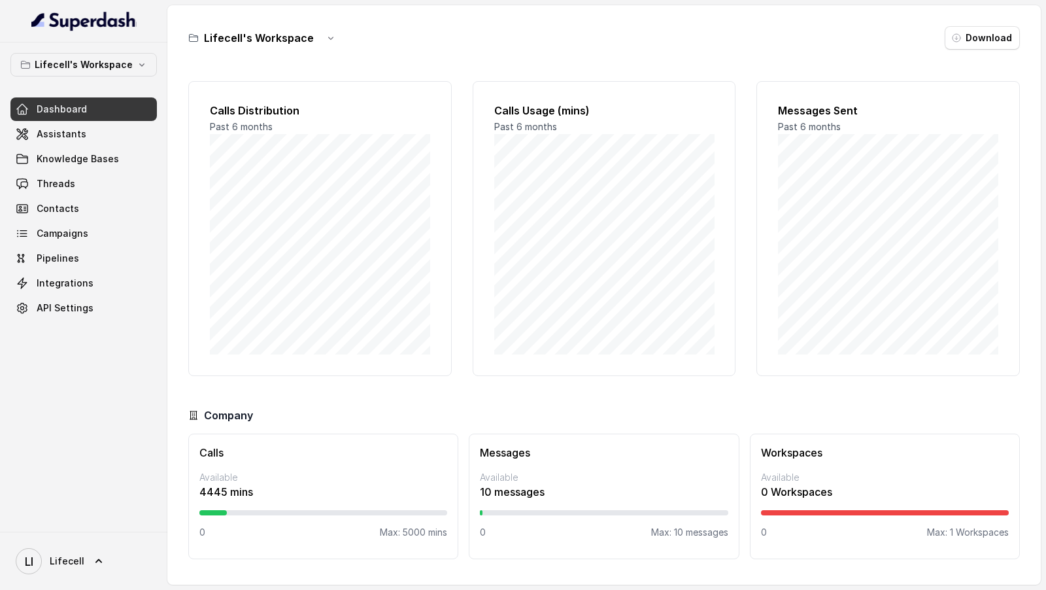
click at [108, 459] on div "Lifecell's Workspace Dashboard Assistants Knowledge Bases Threads Contacts Camp…" at bounding box center [83, 286] width 167 height 489
click at [92, 557] on icon at bounding box center [98, 560] width 13 height 13
click at [108, 520] on div "Logout" at bounding box center [82, 523] width 111 height 16
